Goal: Task Accomplishment & Management: Use online tool/utility

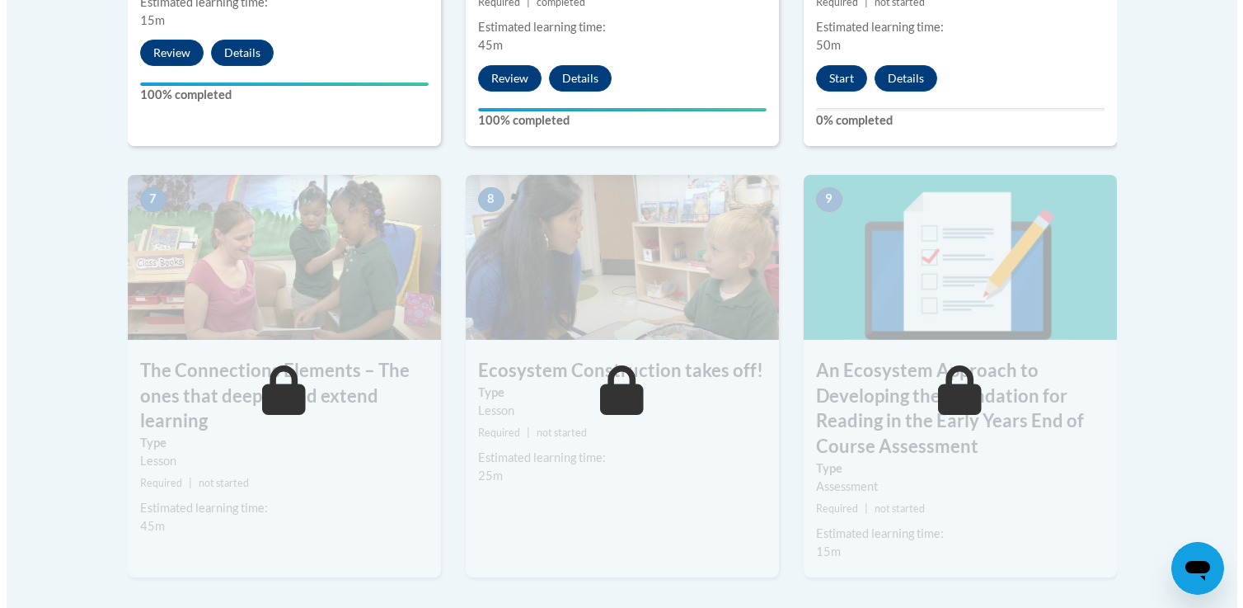
scroll to position [1362, 0]
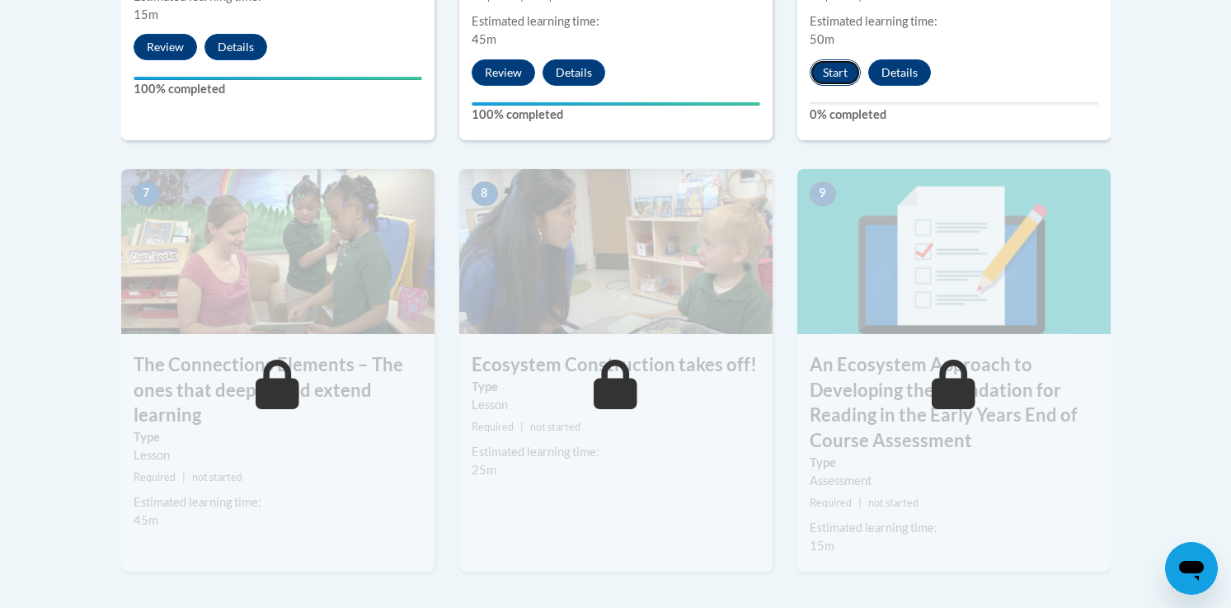
click at [841, 63] on button "Start" at bounding box center [835, 72] width 51 height 26
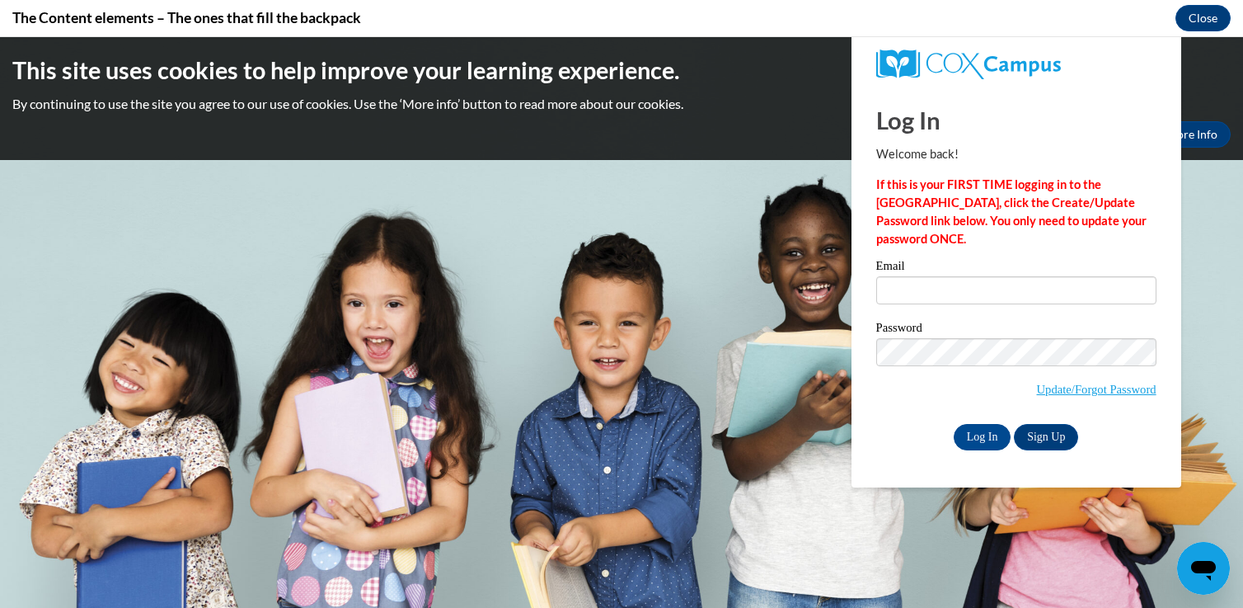
scroll to position [0, 0]
click at [939, 296] on input "Email" at bounding box center [1016, 290] width 280 height 28
type input "raenette.marino@k12.hi.us"
click at [954, 424] on input "Log In" at bounding box center [983, 437] width 58 height 26
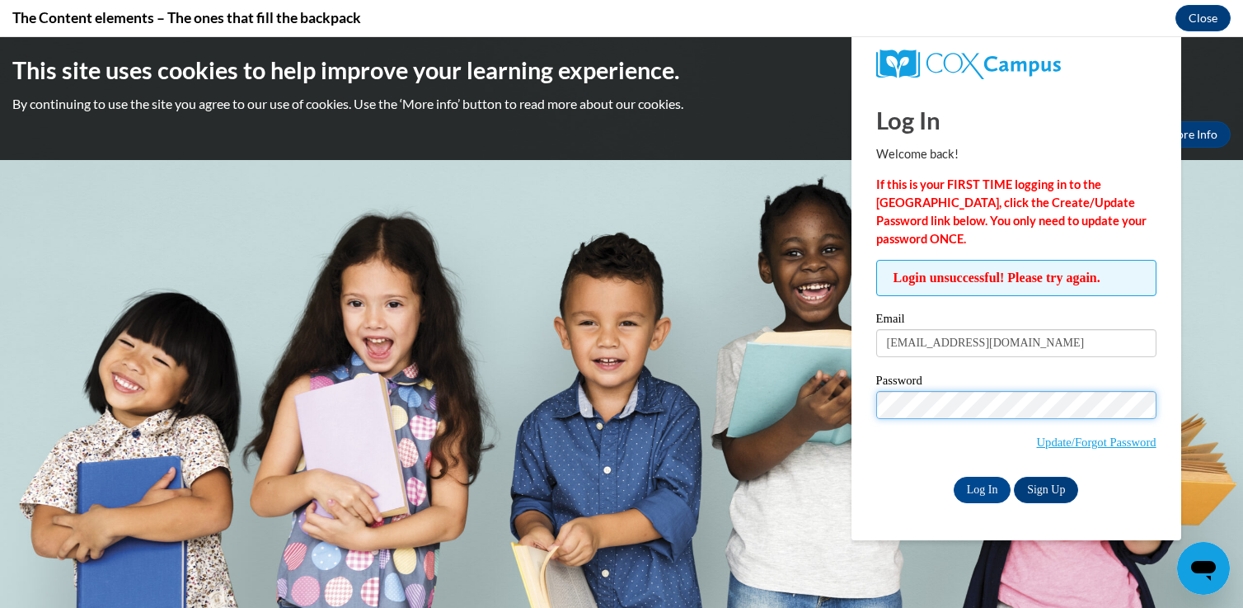
click at [954, 477] on input "Log In" at bounding box center [983, 490] width 58 height 26
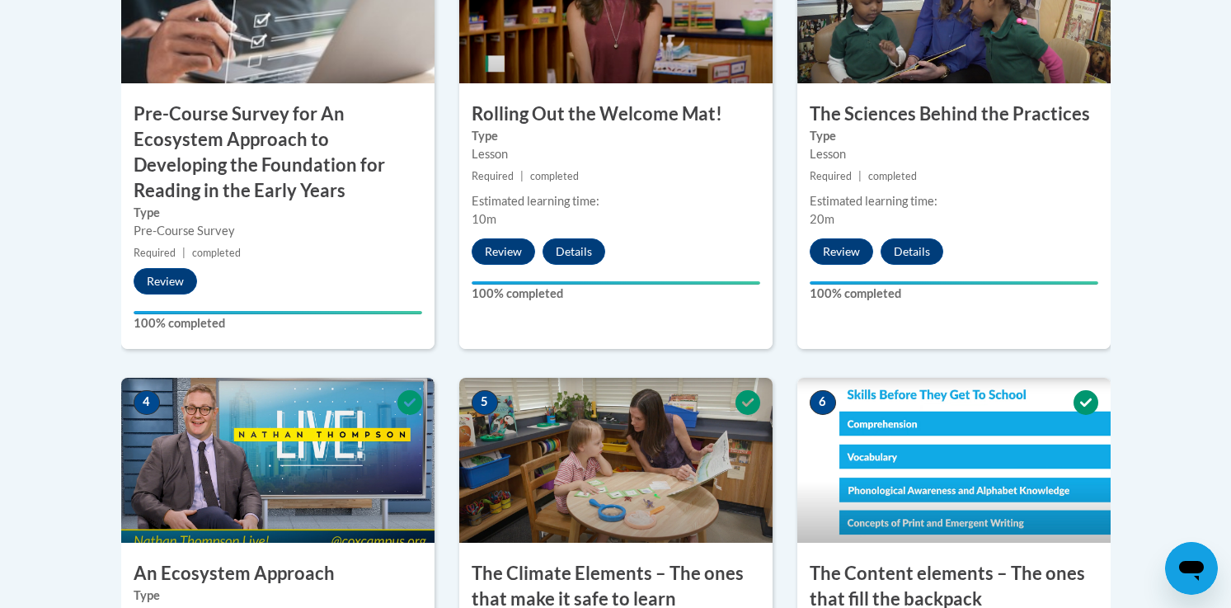
scroll to position [688, 0]
